Goal: Navigation & Orientation: Find specific page/section

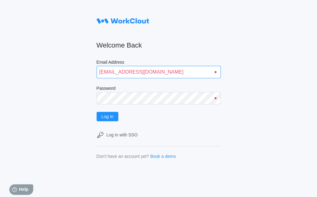
type input "quadristi@simcona.com"
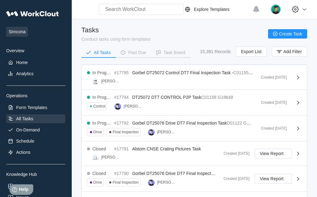
scroll to position [4, 0]
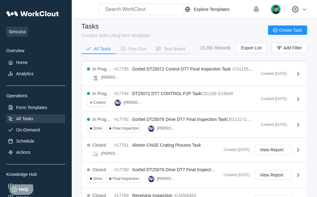
click at [42, 120] on div "All Tasks" at bounding box center [35, 118] width 59 height 9
